Goal: Use online tool/utility: Utilize a website feature to perform a specific function

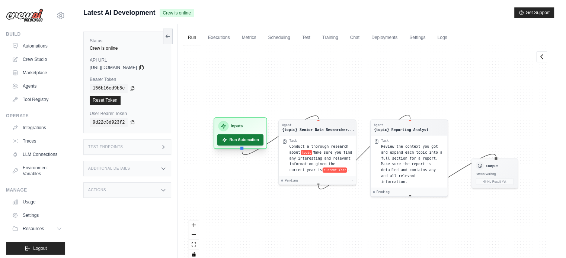
click at [246, 144] on button "Run Automation" at bounding box center [240, 140] width 46 height 12
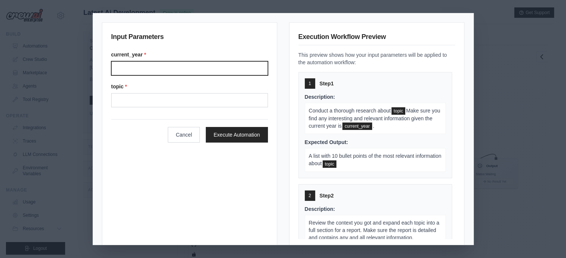
click at [240, 71] on input "Current year" at bounding box center [189, 68] width 157 height 14
type input "****"
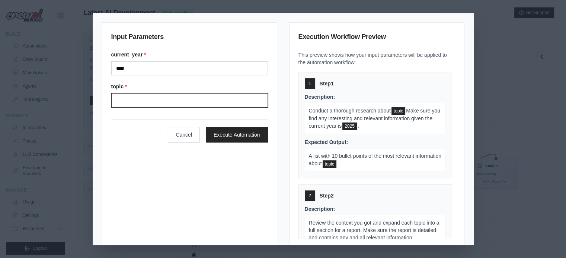
click at [169, 102] on input "Topic" at bounding box center [189, 100] width 157 height 14
type input "**********"
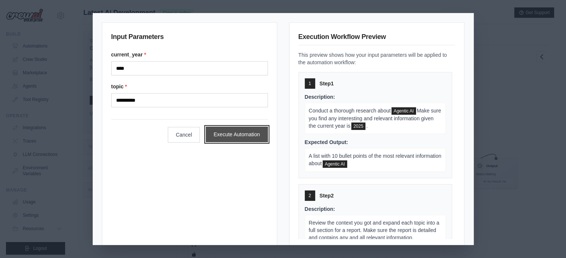
click at [239, 136] on button "Execute Automation" at bounding box center [237, 135] width 62 height 16
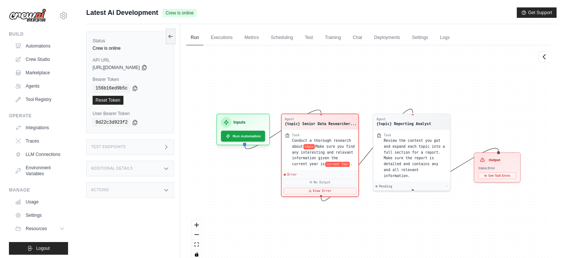
scroll to position [24, 0]
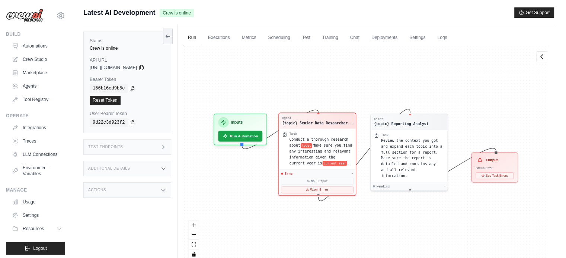
click at [335, 195] on div "Agent {topic} Senior Data Researcher... Task Conduct a thorough research about …" at bounding box center [317, 154] width 78 height 83
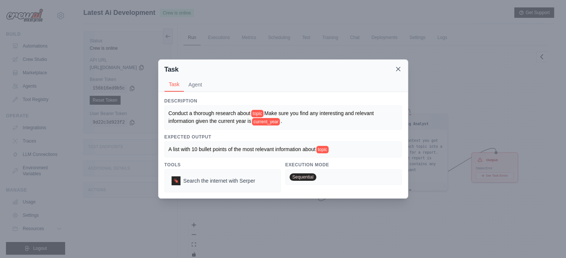
click at [401, 66] on icon at bounding box center [397, 68] width 7 height 7
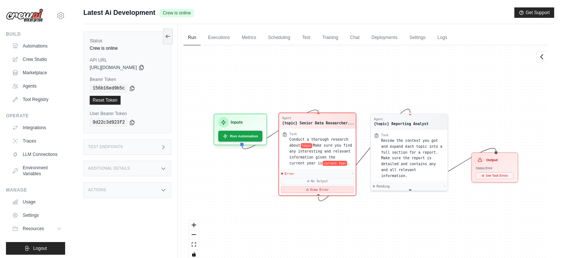
click at [295, 188] on button "View Error" at bounding box center [317, 190] width 73 height 7
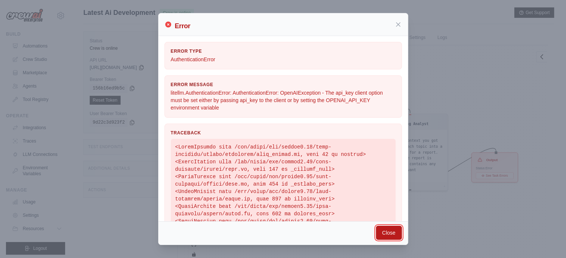
click at [381, 235] on button "Close" at bounding box center [389, 233] width 26 height 14
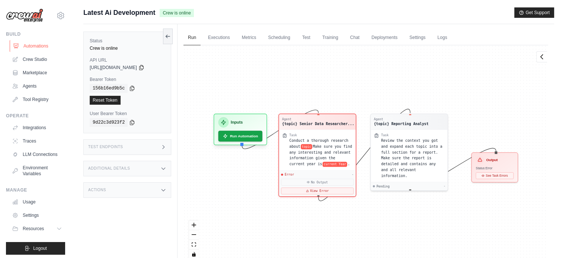
click at [36, 46] on link "Automations" at bounding box center [38, 46] width 56 height 12
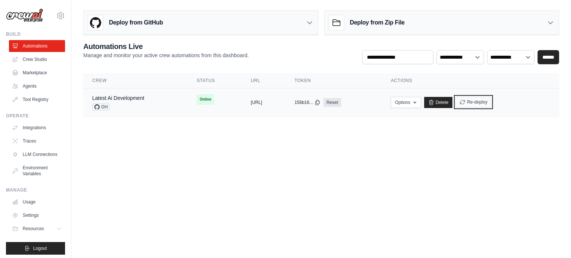
click at [492, 101] on button "Re-deploy" at bounding box center [474, 102] width 36 height 11
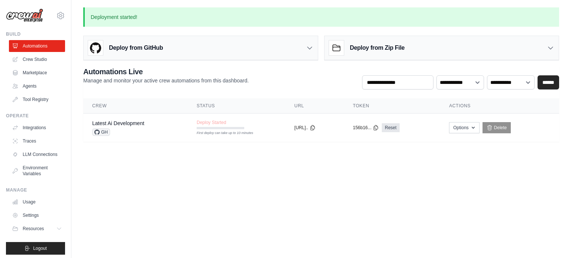
click at [509, 101] on th "Actions" at bounding box center [499, 106] width 119 height 15
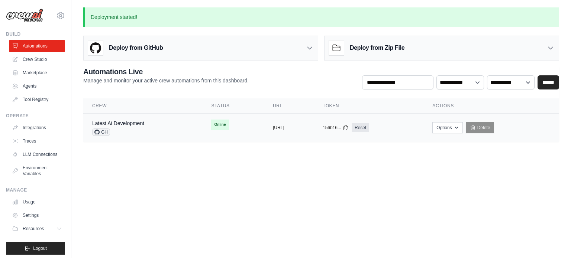
click at [219, 129] on td "Online First deploy can take up to 10 minutes" at bounding box center [233, 125] width 62 height 22
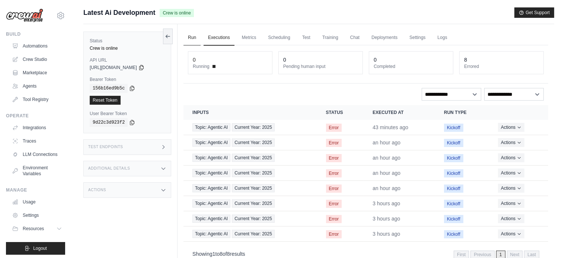
click at [194, 43] on link "Run" at bounding box center [191, 38] width 17 height 16
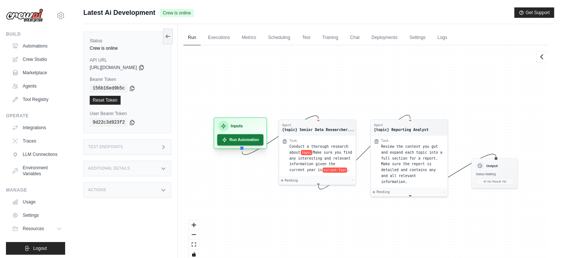
click at [235, 138] on button "Run Automation" at bounding box center [240, 140] width 46 height 12
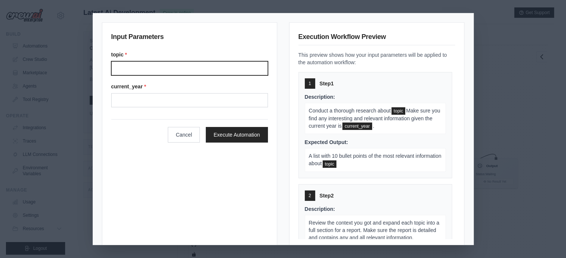
click at [166, 63] on input "Topic" at bounding box center [189, 68] width 157 height 14
type input "**********"
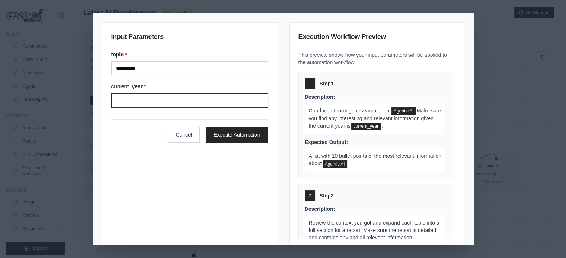
click at [138, 104] on input "Current year" at bounding box center [189, 100] width 157 height 14
type input "****"
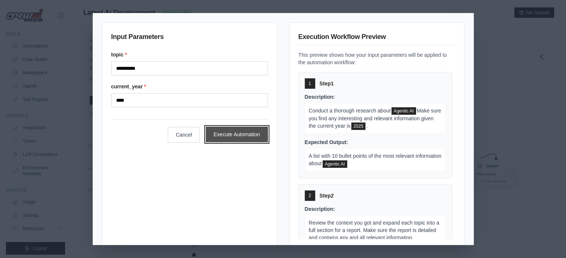
click at [226, 129] on button "Execute Automation" at bounding box center [237, 135] width 62 height 16
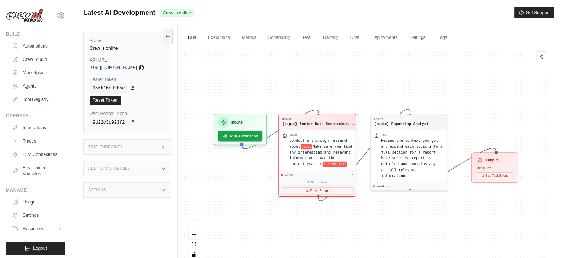
scroll to position [24, 0]
click at [343, 190] on button "View Error" at bounding box center [317, 190] width 73 height 7
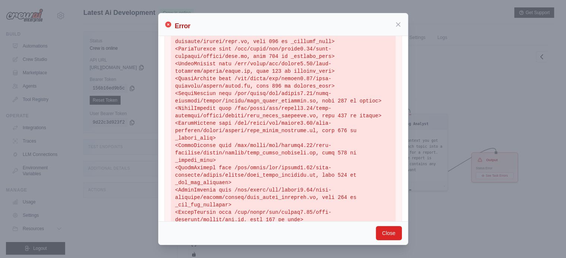
scroll to position [235, 0]
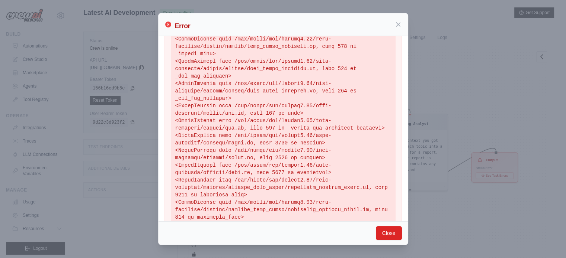
click at [399, 29] on div "Error" at bounding box center [282, 24] width 237 height 13
click at [398, 25] on icon at bounding box center [397, 23] width 7 height 7
